Goal: Information Seeking & Learning: Learn about a topic

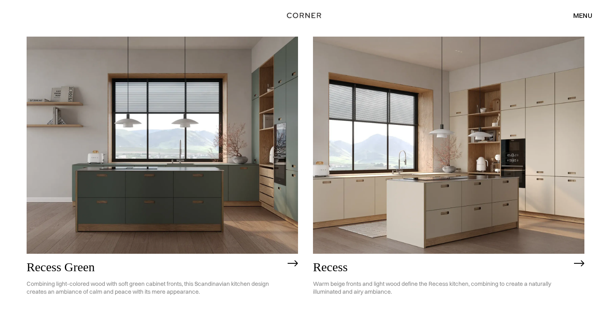
scroll to position [1092, 0]
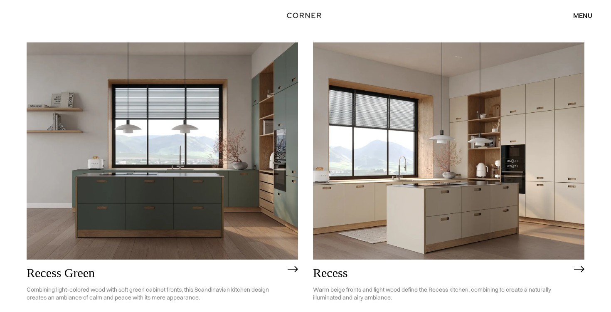
click at [450, 151] on img at bounding box center [448, 150] width 271 height 217
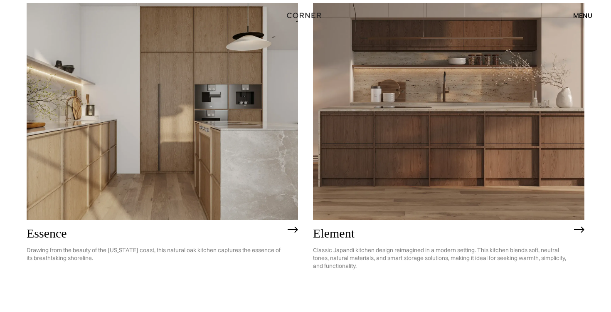
scroll to position [794, 0]
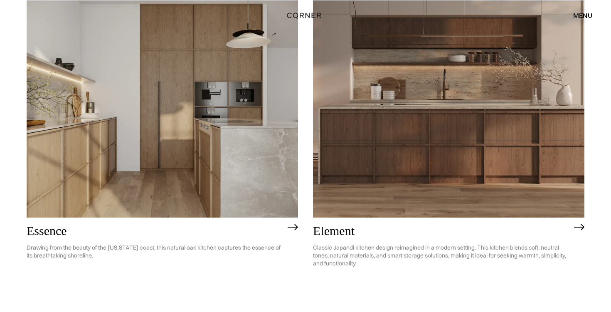
click at [170, 99] on img at bounding box center [162, 108] width 271 height 217
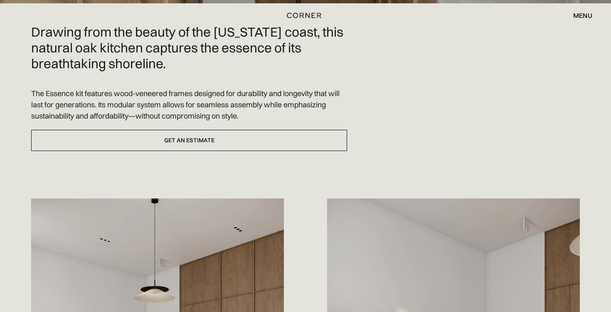
scroll to position [216, 0]
